Goal: Task Accomplishment & Management: Manage account settings

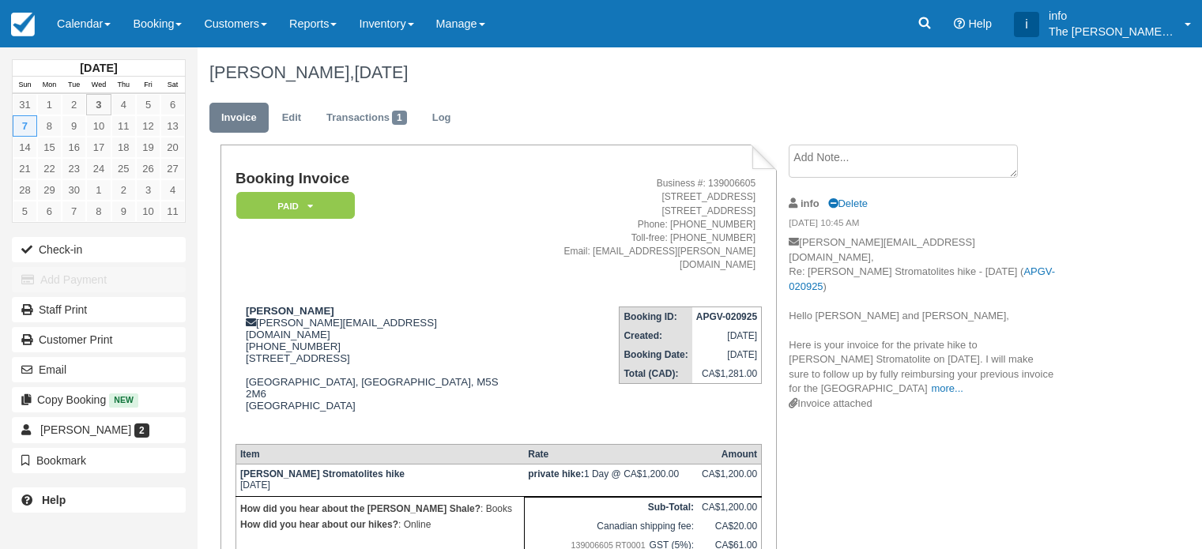
click at [77, 35] on link "Calendar" at bounding box center [84, 23] width 76 height 47
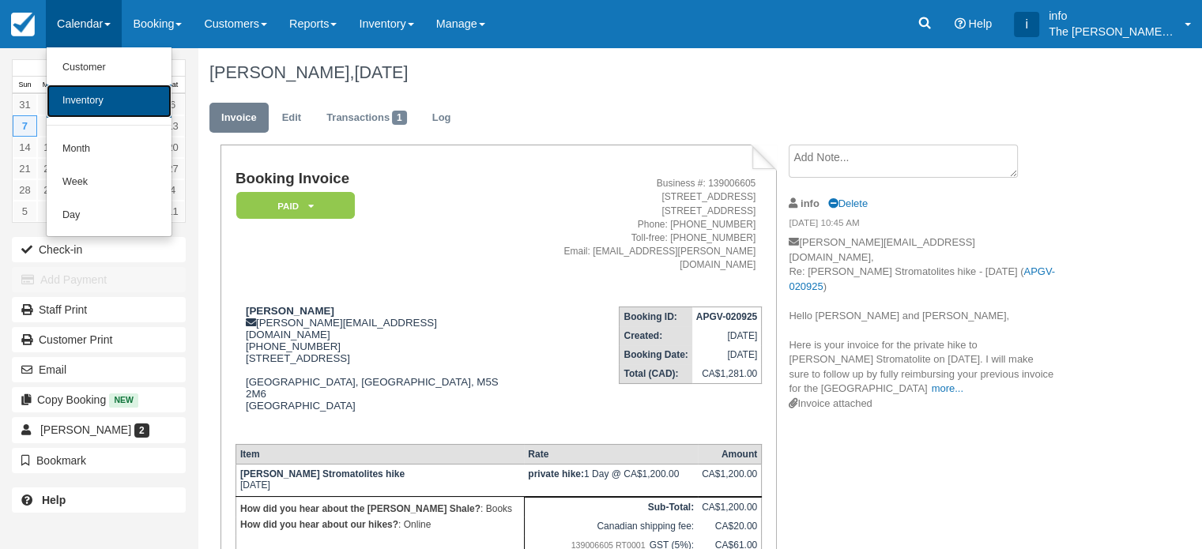
click at [107, 102] on link "Inventory" at bounding box center [109, 101] width 125 height 33
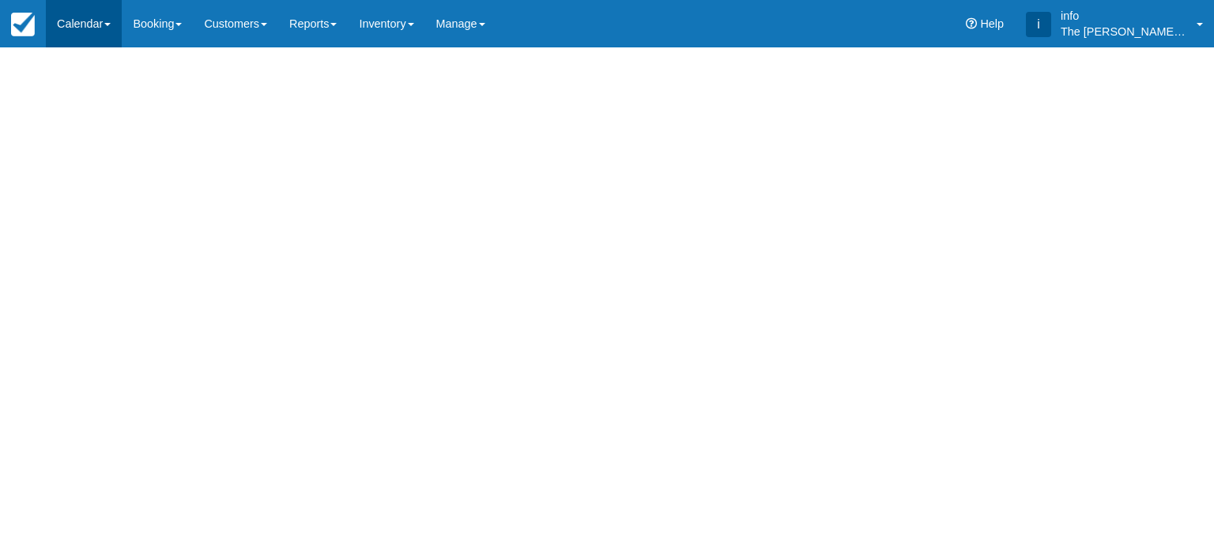
click at [94, 22] on link "Calendar" at bounding box center [84, 23] width 76 height 47
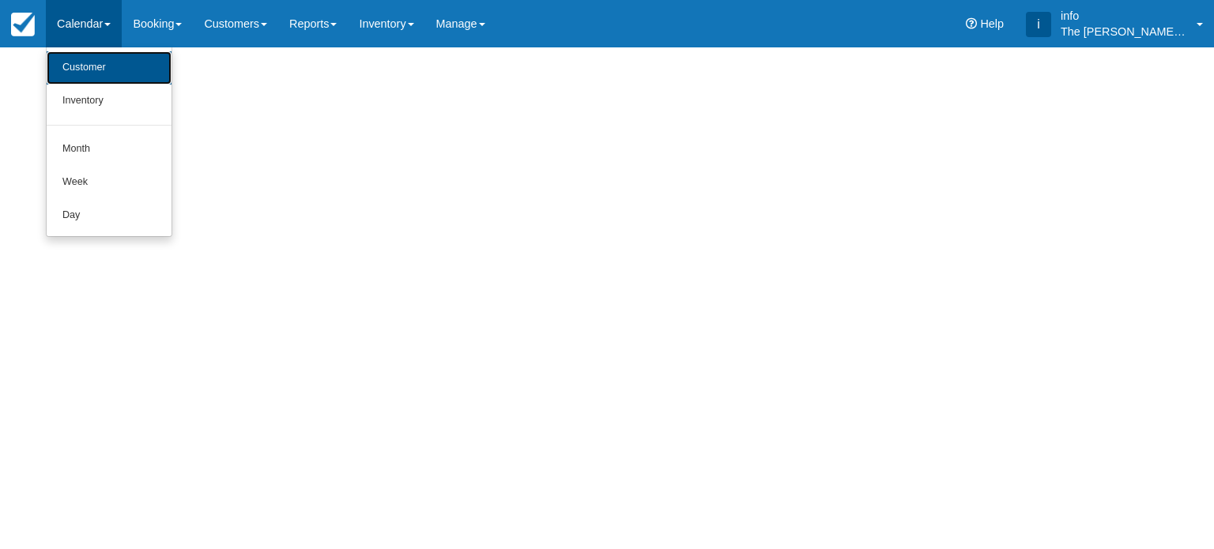
click at [92, 70] on body "Menu Calendar Customer Inventory Month Week Day Booking Daily Manifest Daily Li…" at bounding box center [607, 274] width 1214 height 549
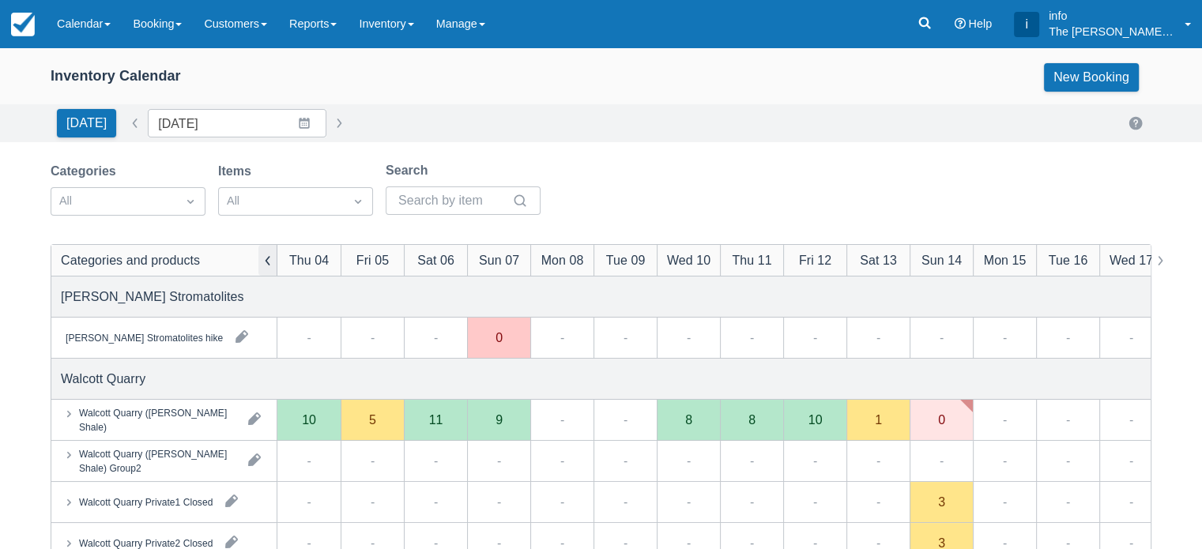
click at [268, 264] on button "button" at bounding box center [267, 260] width 19 height 31
click at [82, 19] on link "Calendar" at bounding box center [84, 23] width 76 height 47
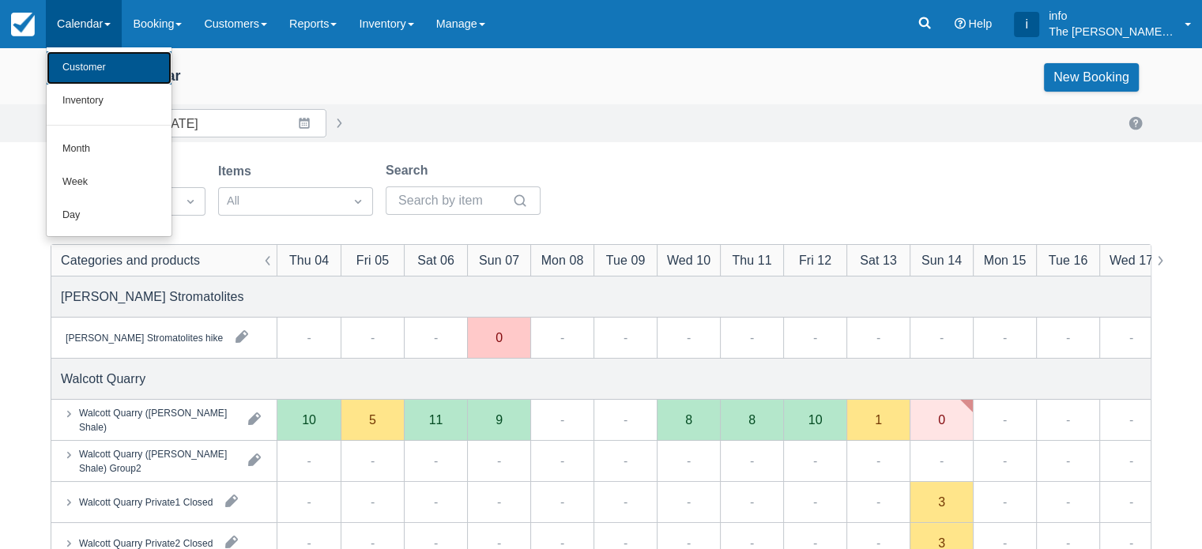
click at [104, 69] on link "Customer" at bounding box center [109, 67] width 125 height 33
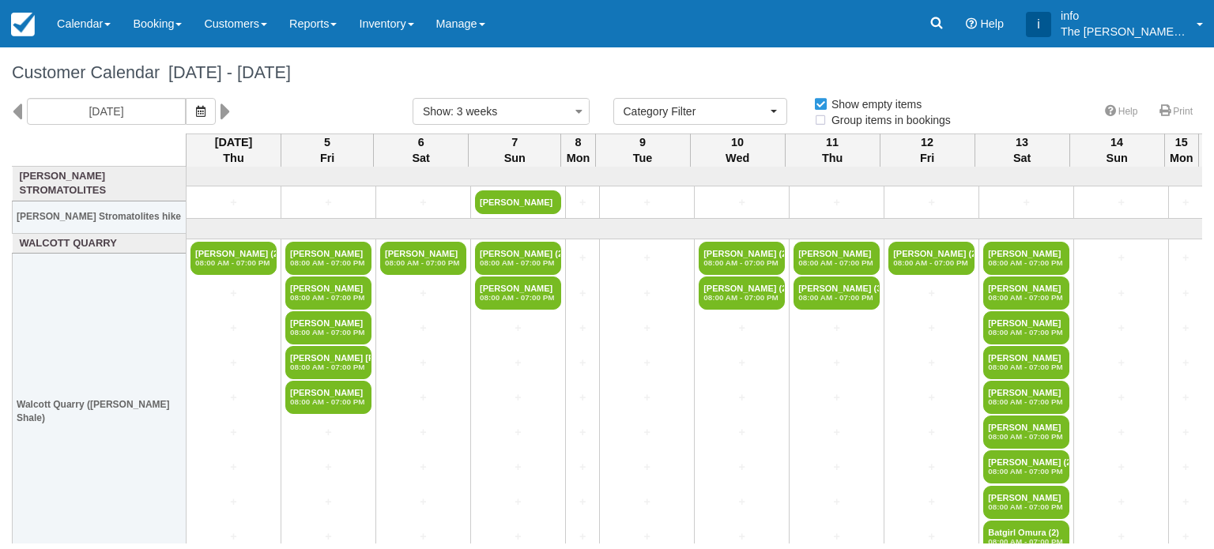
select select
click at [20, 109] on icon at bounding box center [17, 111] width 10 height 27
type input "Thu 14 August 2025"
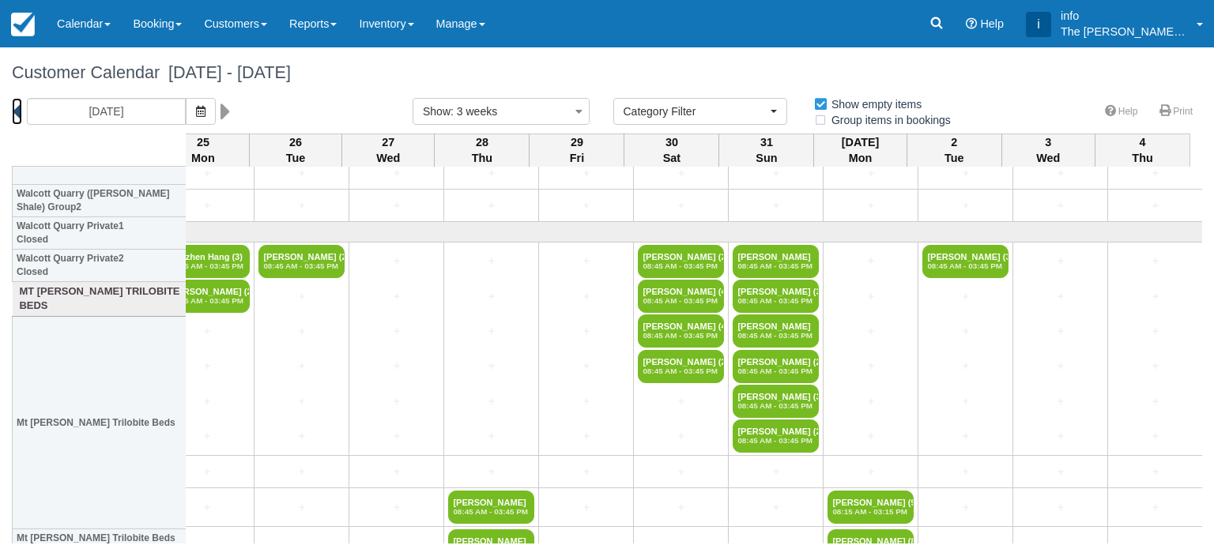
scroll to position [316, 948]
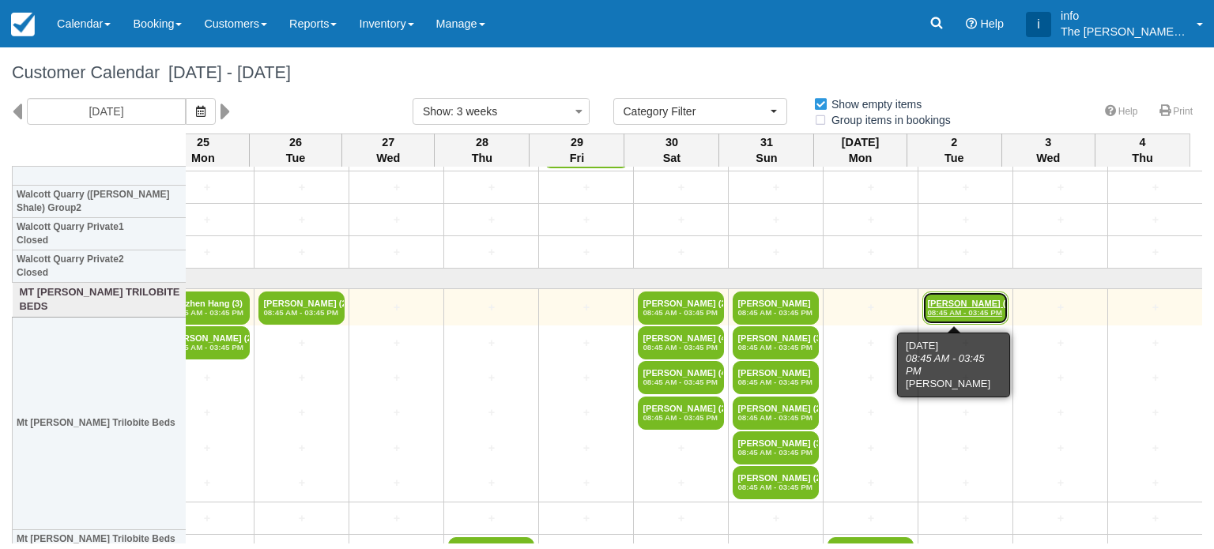
click at [928, 305] on link "Leigh Gundrum (3) 08:45 AM - 03:45 PM" at bounding box center [965, 308] width 86 height 33
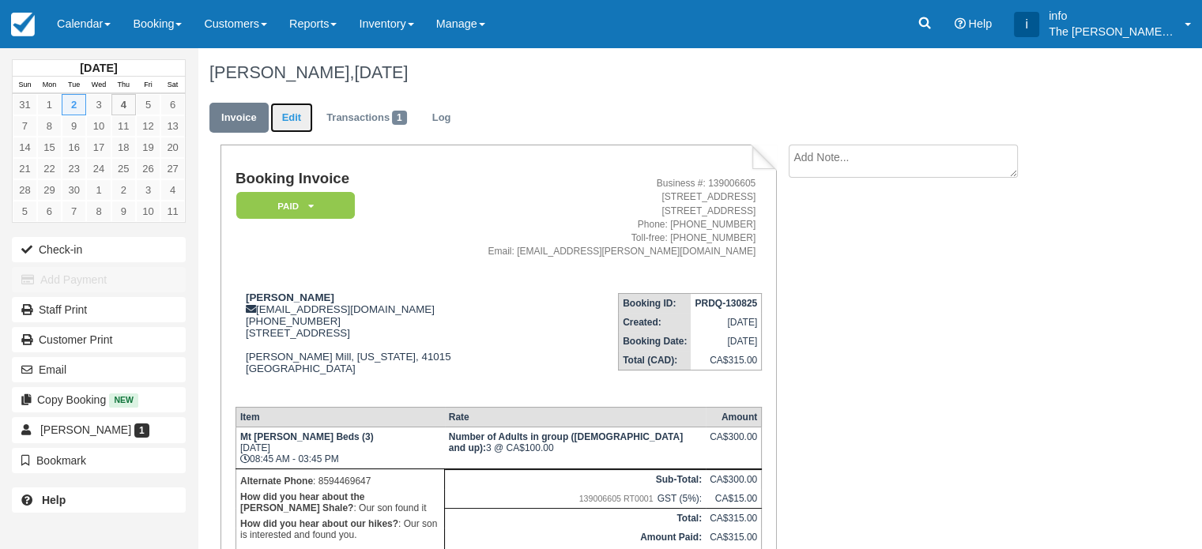
click at [295, 121] on link "Edit" at bounding box center [291, 118] width 43 height 31
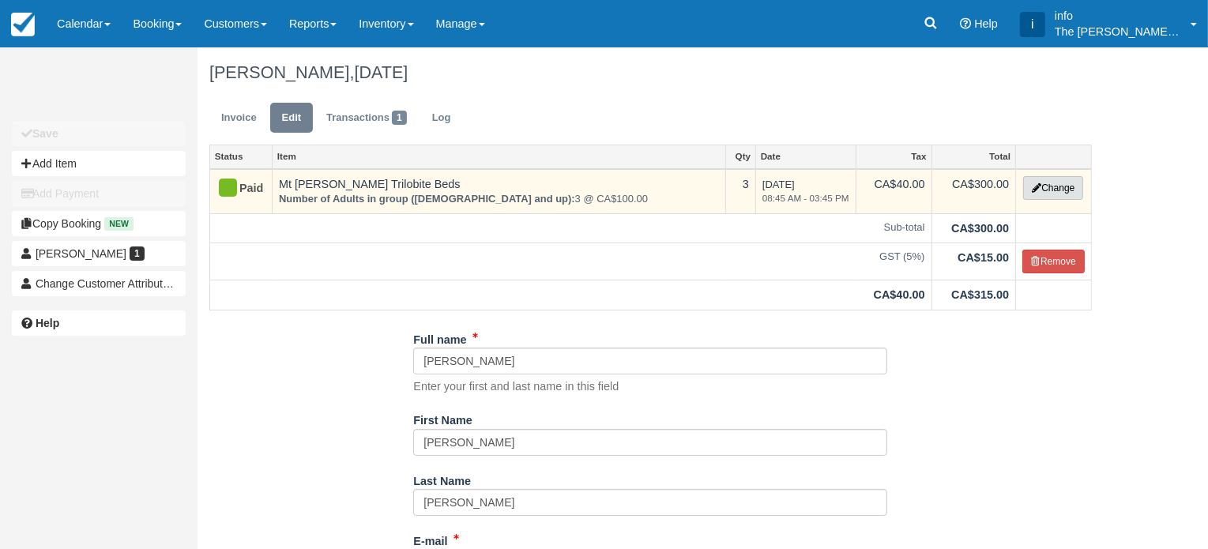
click at [1050, 192] on button "Change" at bounding box center [1053, 188] width 60 height 24
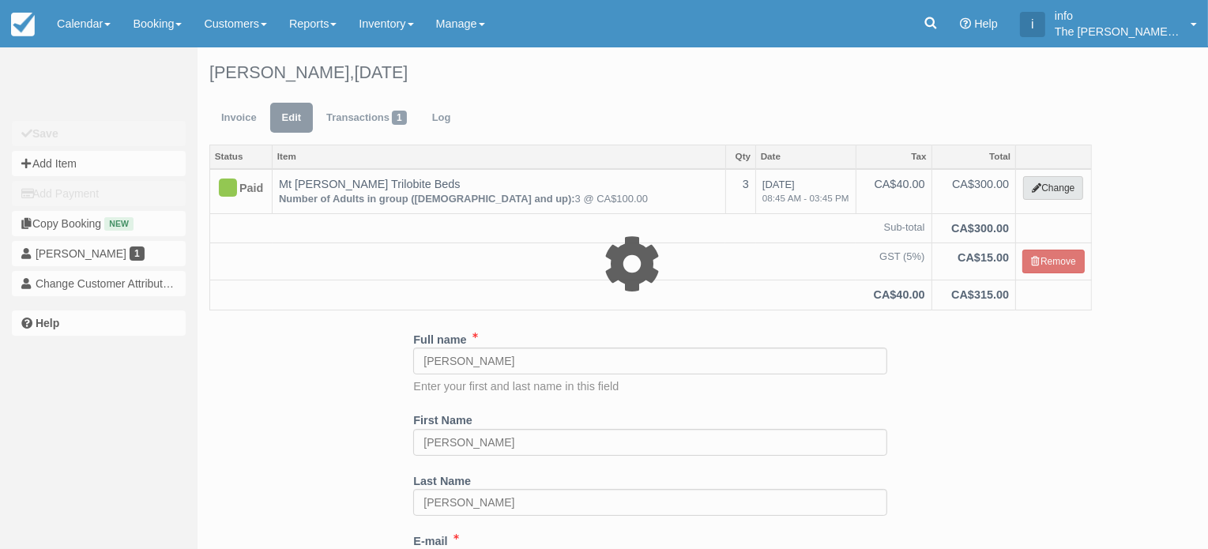
select select "3"
type input "300.00"
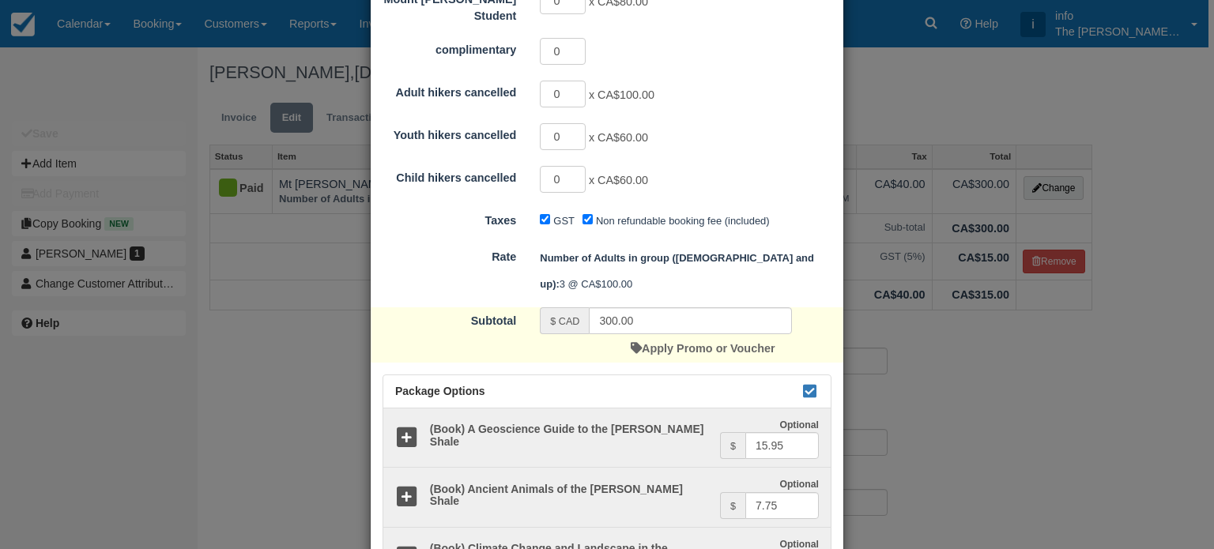
scroll to position [553, 0]
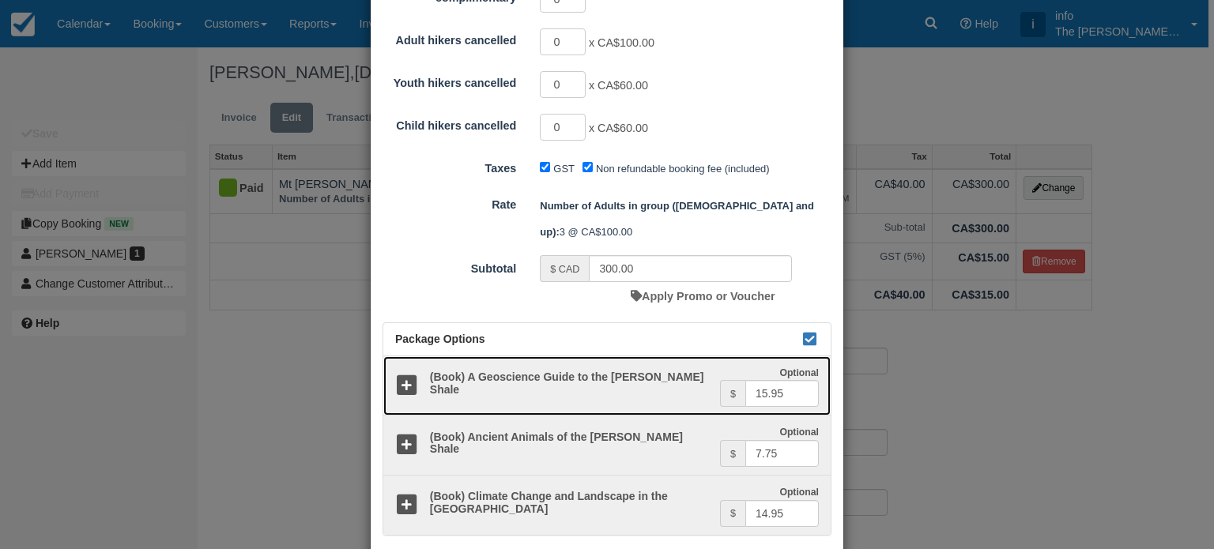
click at [401, 374] on icon at bounding box center [406, 385] width 23 height 23
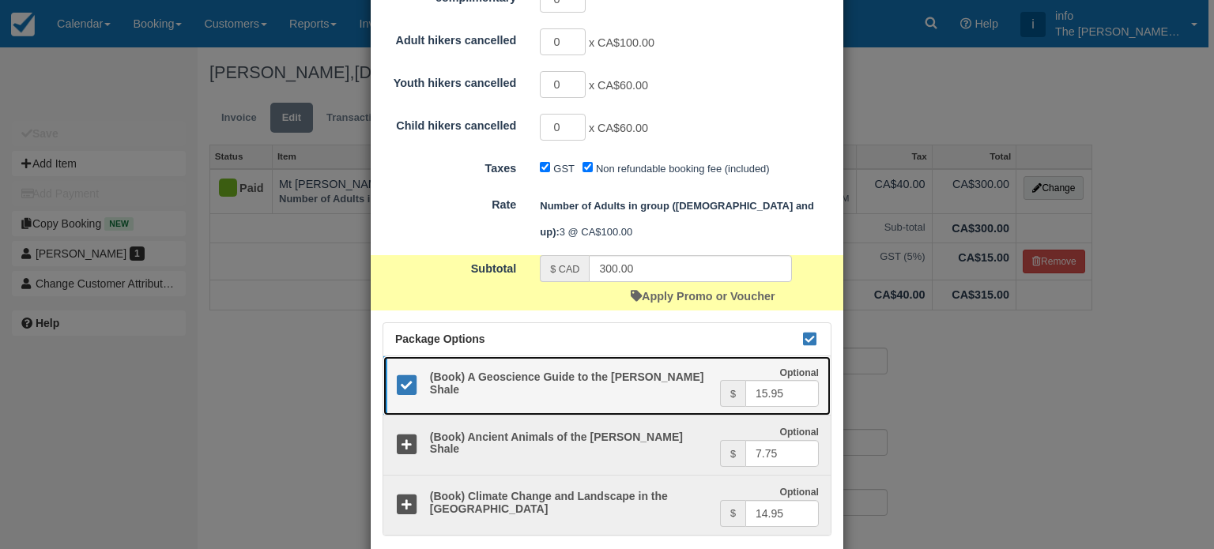
scroll to position [577, 0]
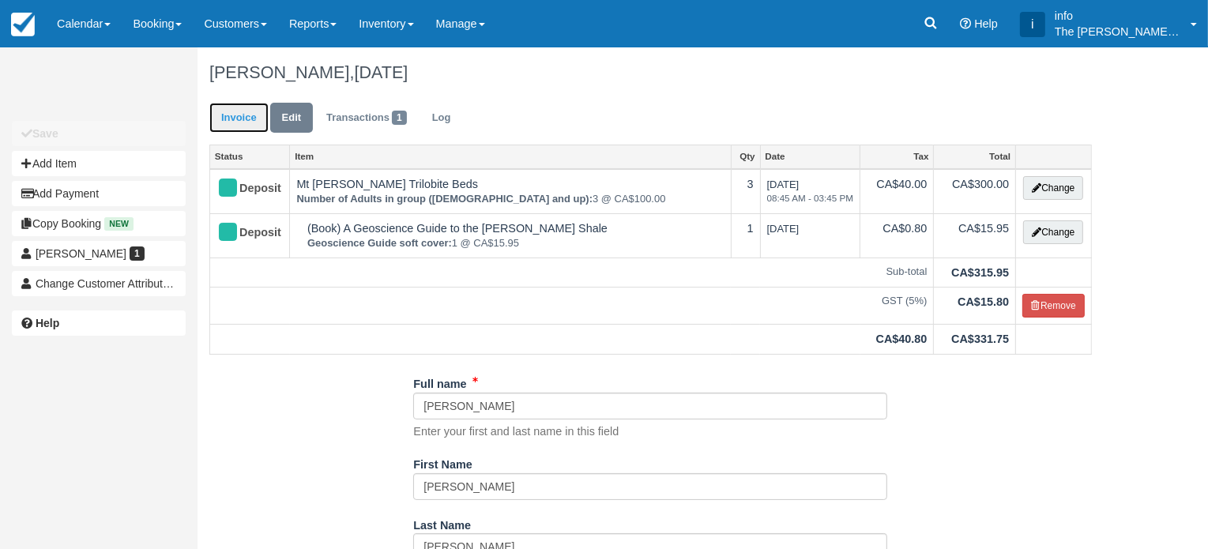
click at [245, 119] on link "Invoice" at bounding box center [238, 118] width 59 height 31
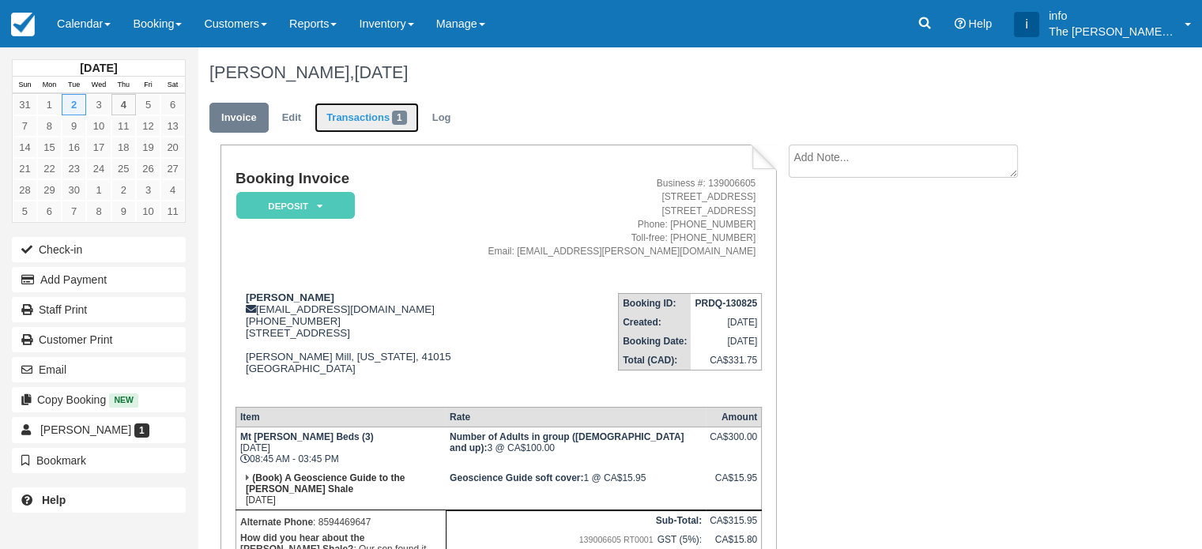
click at [363, 119] on link "Transactions 1" at bounding box center [366, 118] width 104 height 31
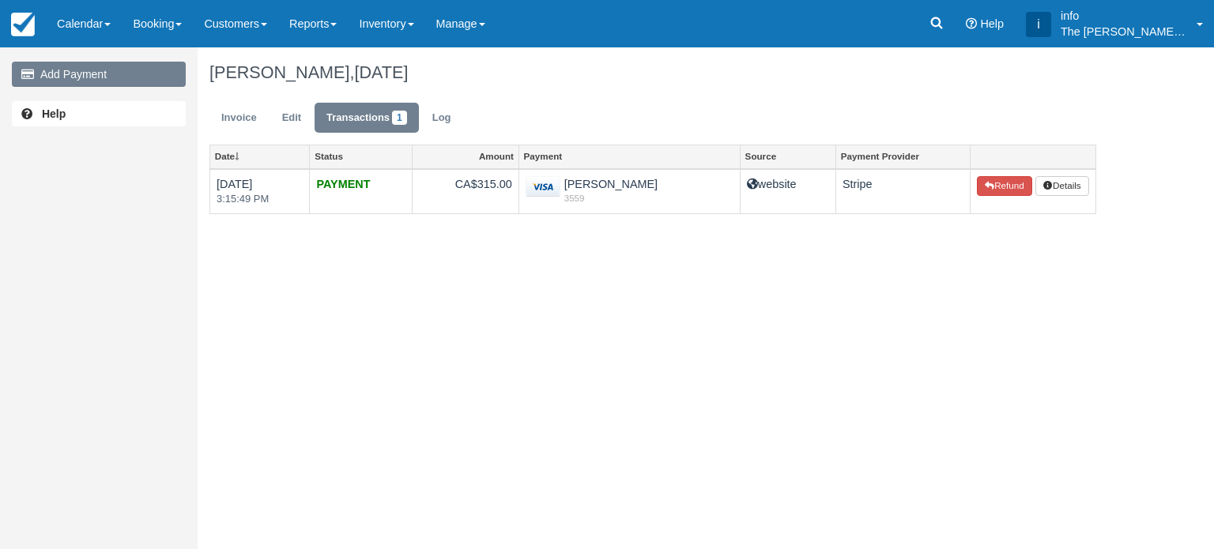
click at [121, 79] on link "Add Payment" at bounding box center [99, 74] width 174 height 25
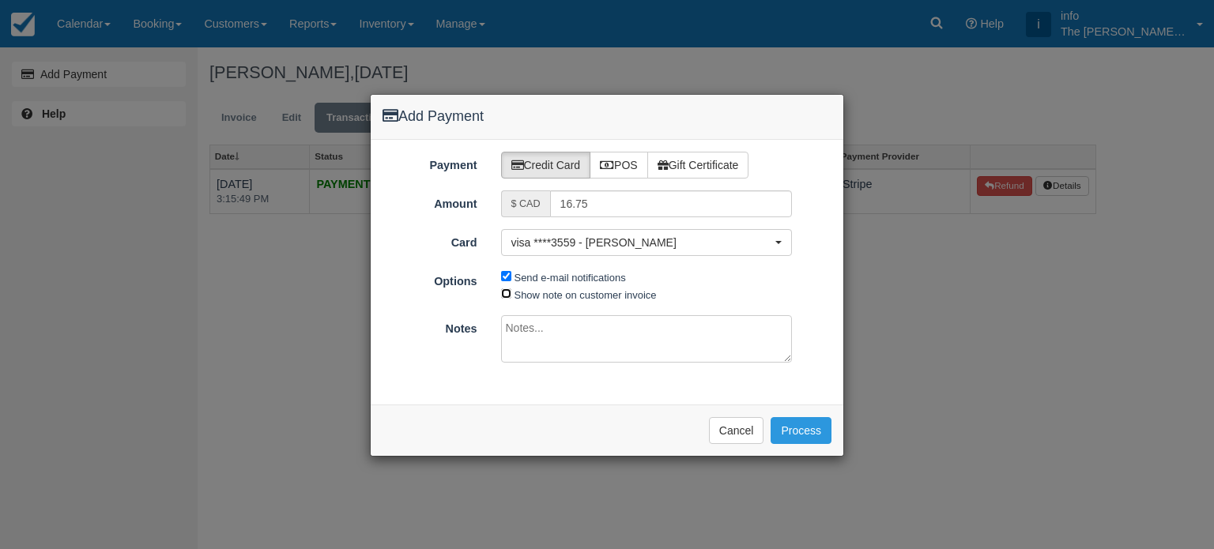
click at [506, 291] on input "Show note on customer invoice" at bounding box center [506, 293] width 10 height 10
checkbox input "true"
click at [809, 423] on button "Process" at bounding box center [800, 430] width 61 height 27
